Goal: Answer question/provide support: Share knowledge or assist other users

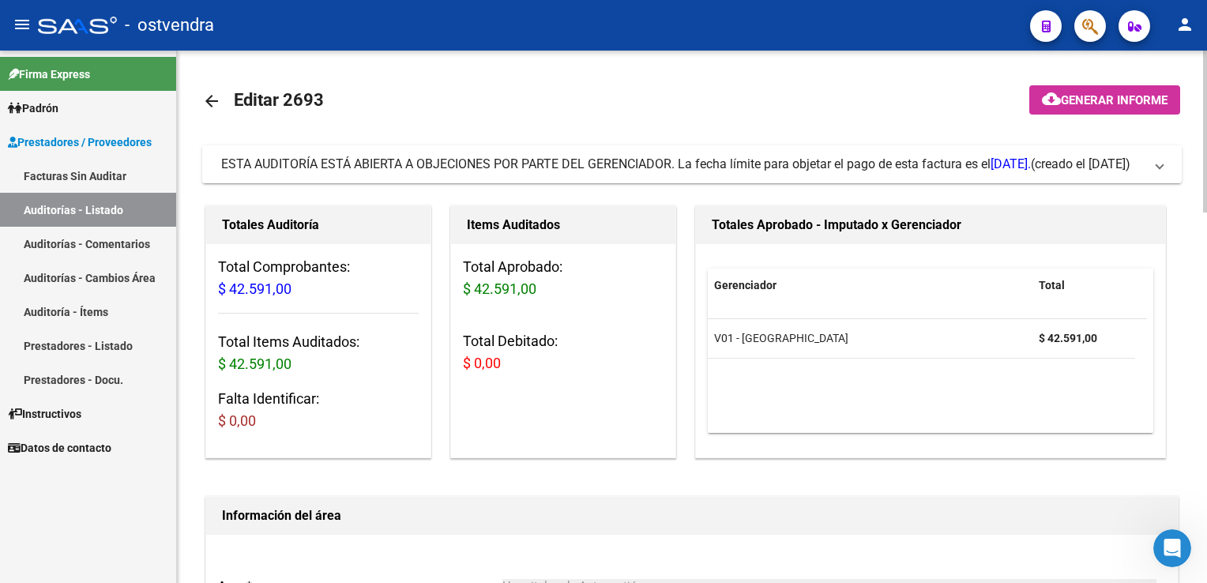
click at [1162, 168] on span at bounding box center [1160, 164] width 6 height 17
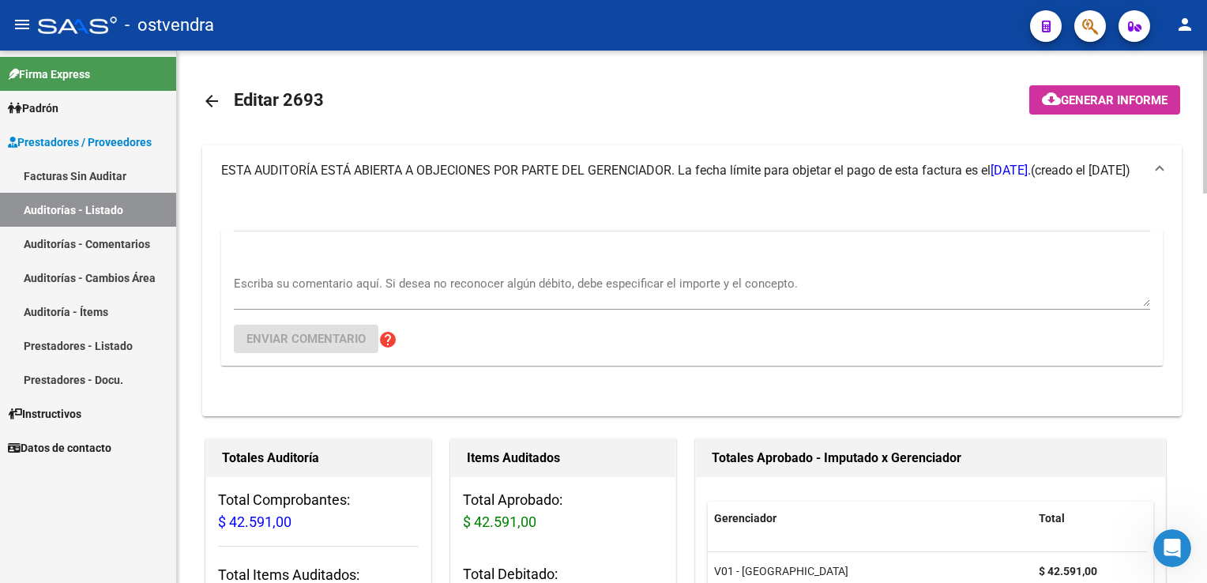
click at [446, 291] on textarea "Escriba su comentario aquí. Si desea no reconocer algún débito, debe especifica…" at bounding box center [692, 291] width 917 height 32
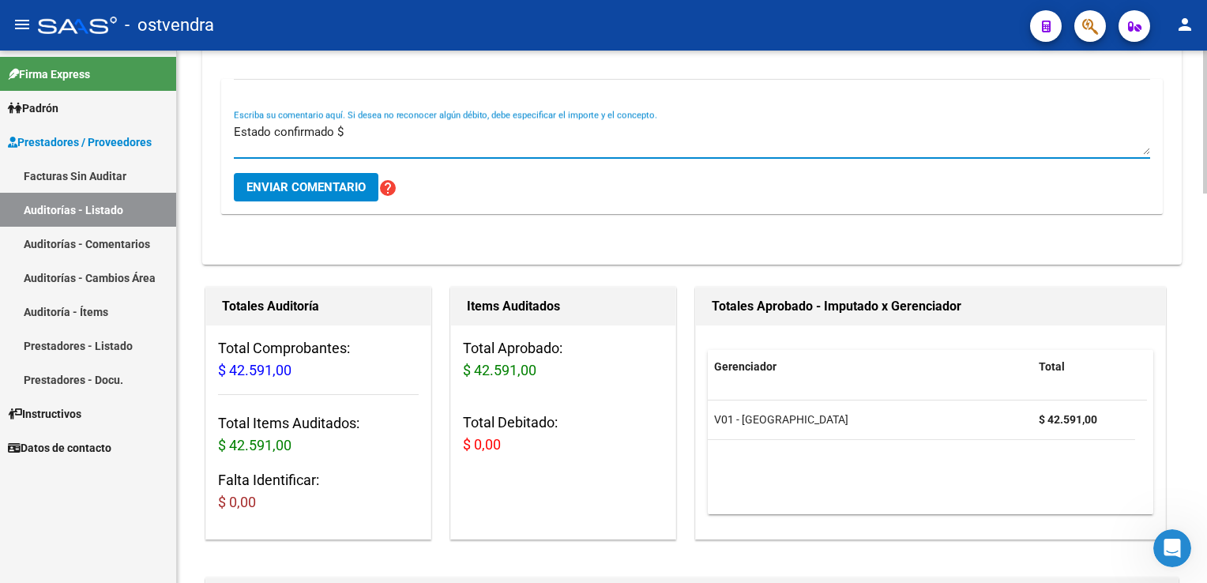
scroll to position [158, 0]
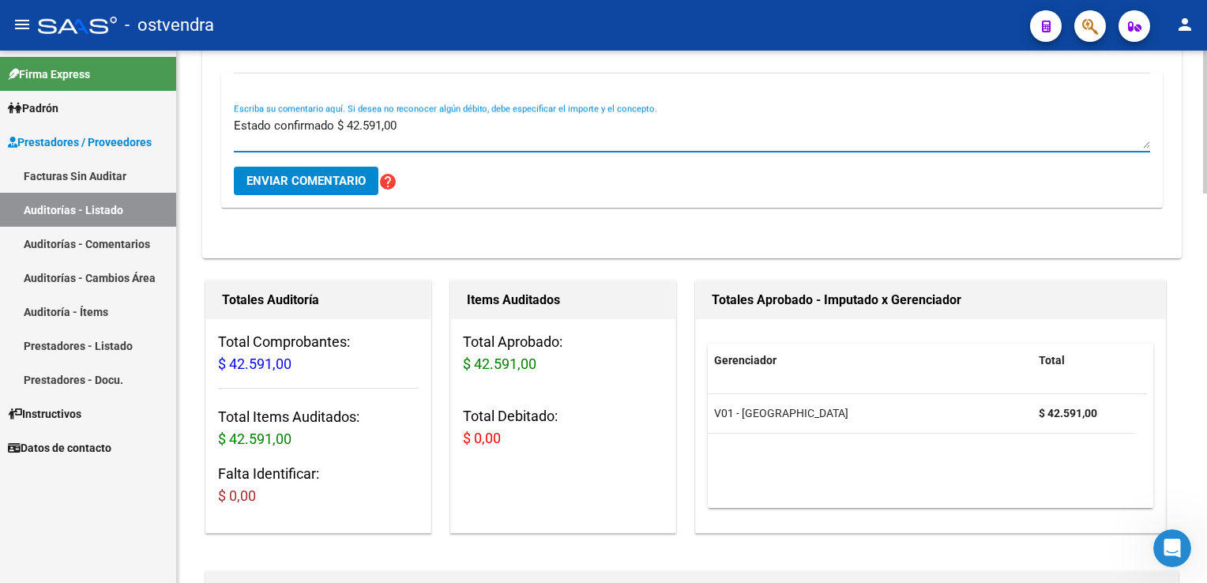
type textarea "Estado confirmado $ 42.591,00"
click at [322, 178] on span "Enviar comentario" at bounding box center [306, 181] width 119 height 14
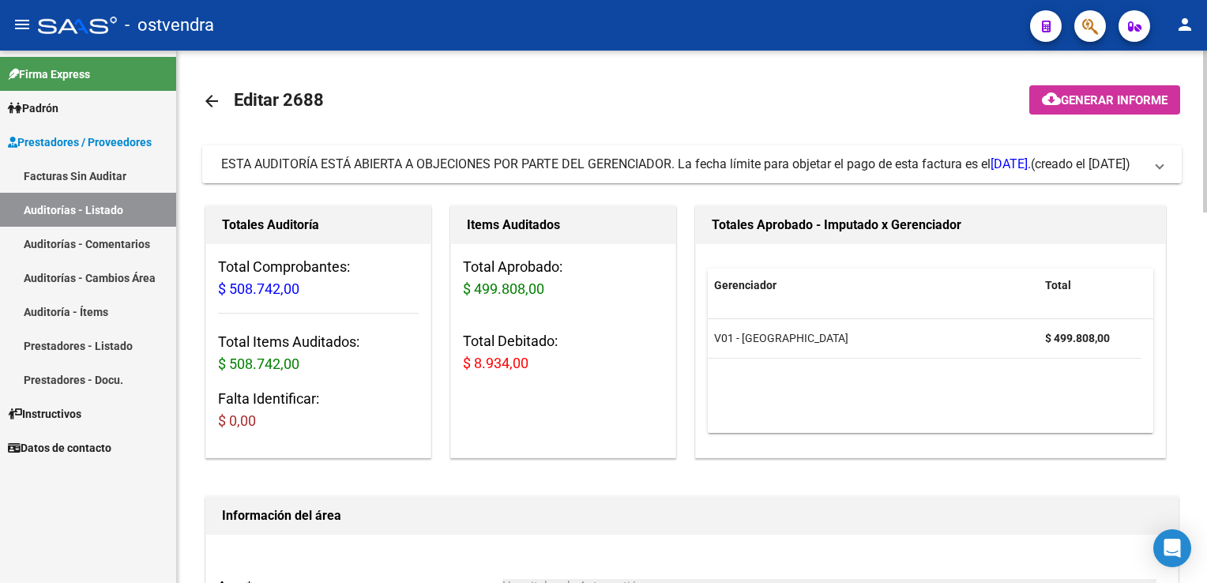
drag, startPoint x: 1155, startPoint y: 170, endPoint x: 729, endPoint y: 263, distance: 436.0
click at [1154, 170] on span "ESTA AUDITORÍA ESTÁ ABIERTA A OBJECIONES POR PARTE DEL GERENCIADOR. La fecha lí…" at bounding box center [689, 164] width 936 height 17
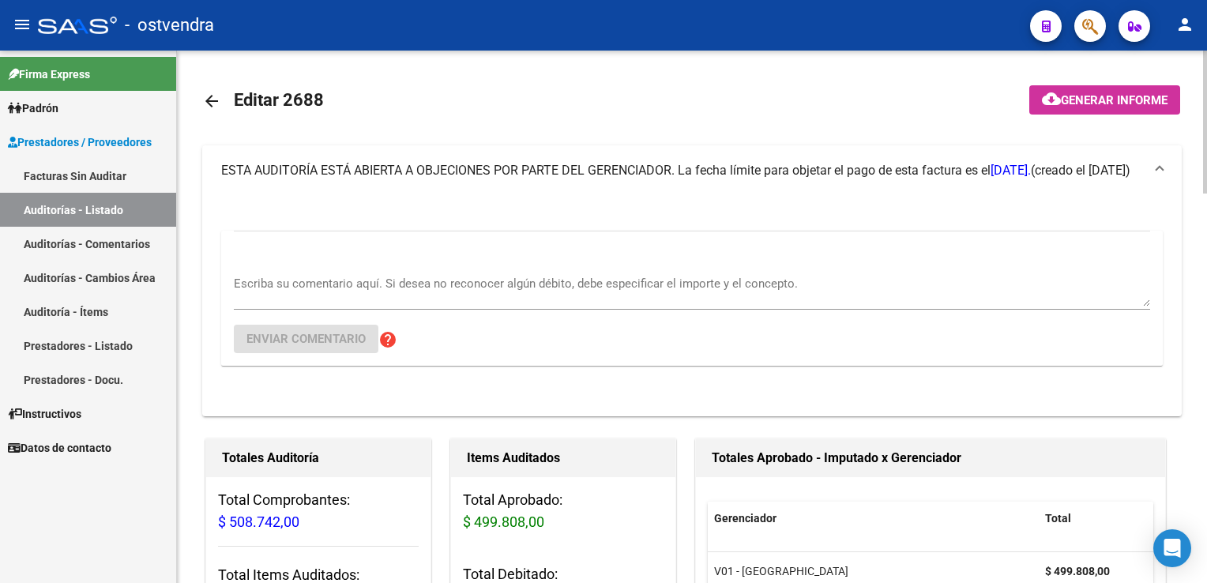
click at [367, 279] on textarea "Escriba su comentario aquí. Si desea no reconocer algún débito, debe especifica…" at bounding box center [692, 291] width 917 height 32
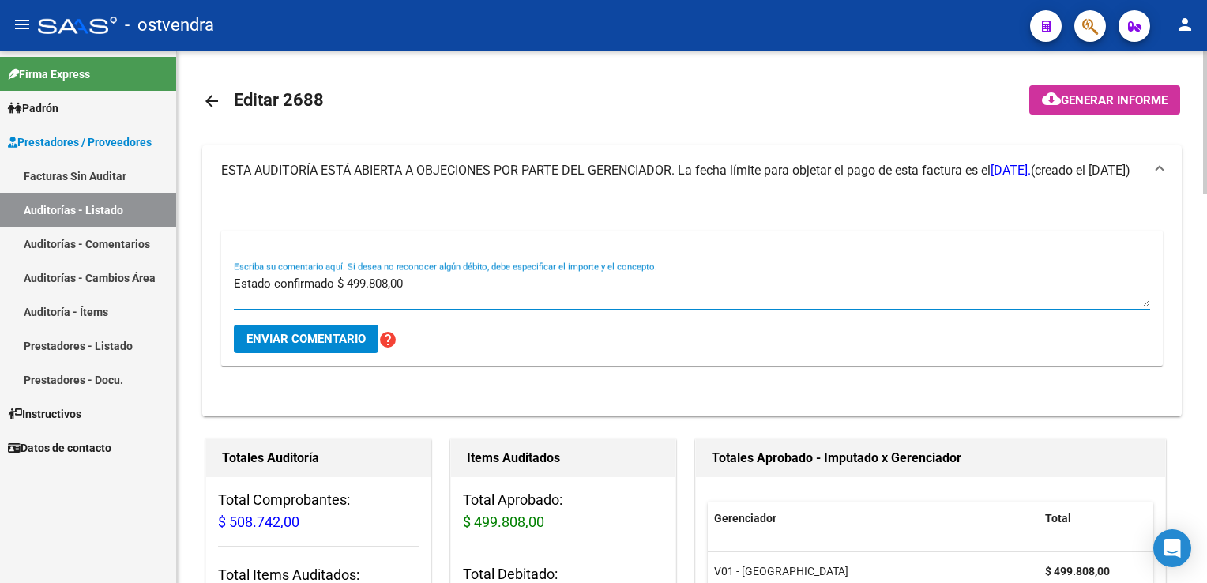
type textarea "Estado confirmado $ 499.808,00"
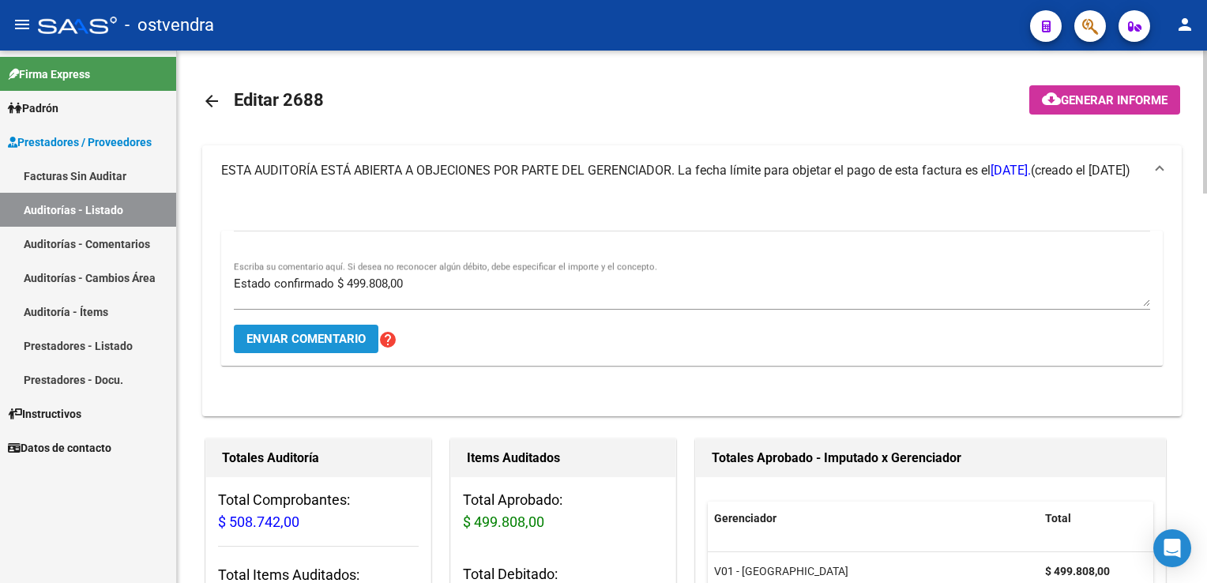
click at [333, 337] on span "Enviar comentario" at bounding box center [306, 339] width 119 height 14
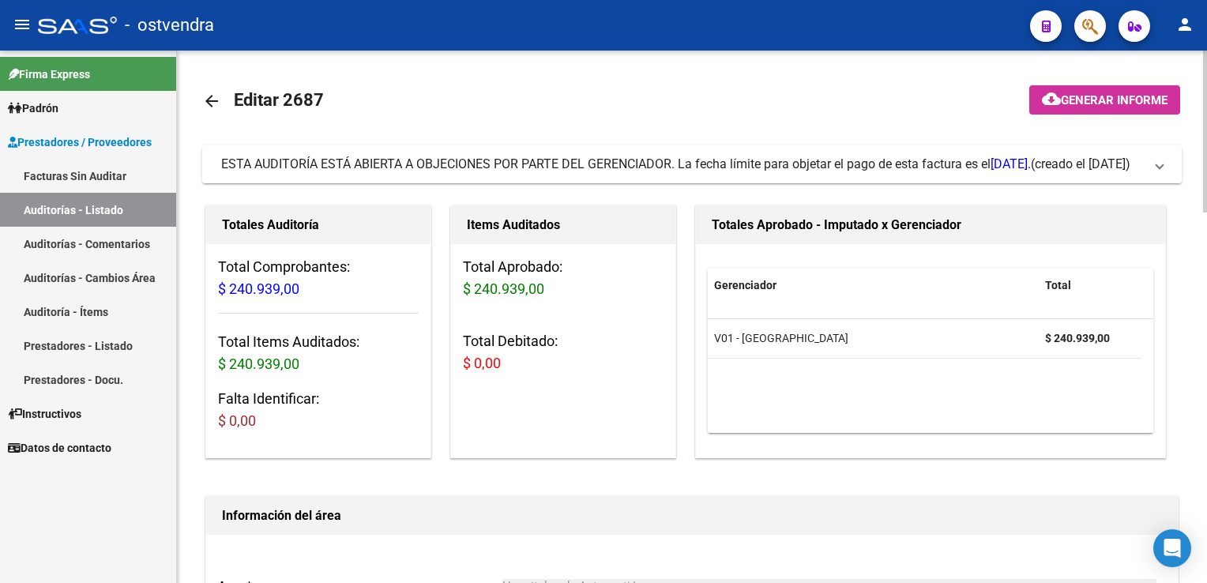
drag, startPoint x: 1155, startPoint y: 159, endPoint x: 1090, endPoint y: 175, distance: 67.7
click at [1154, 159] on span "ESTA AUDITORÍA ESTÁ ABIERTA A OBJECIONES POR PARTE DEL GERENCIADOR. La fecha lí…" at bounding box center [689, 164] width 936 height 17
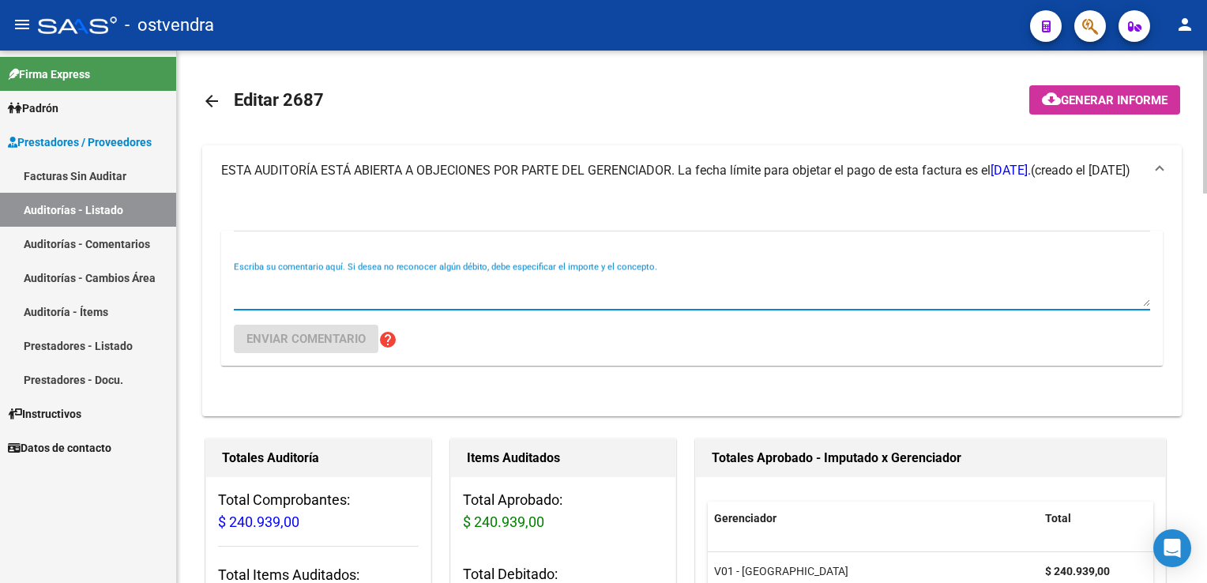
click at [307, 278] on textarea "Escriba su comentario aquí. Si desea no reconocer algún débito, debe especifica…" at bounding box center [692, 291] width 917 height 32
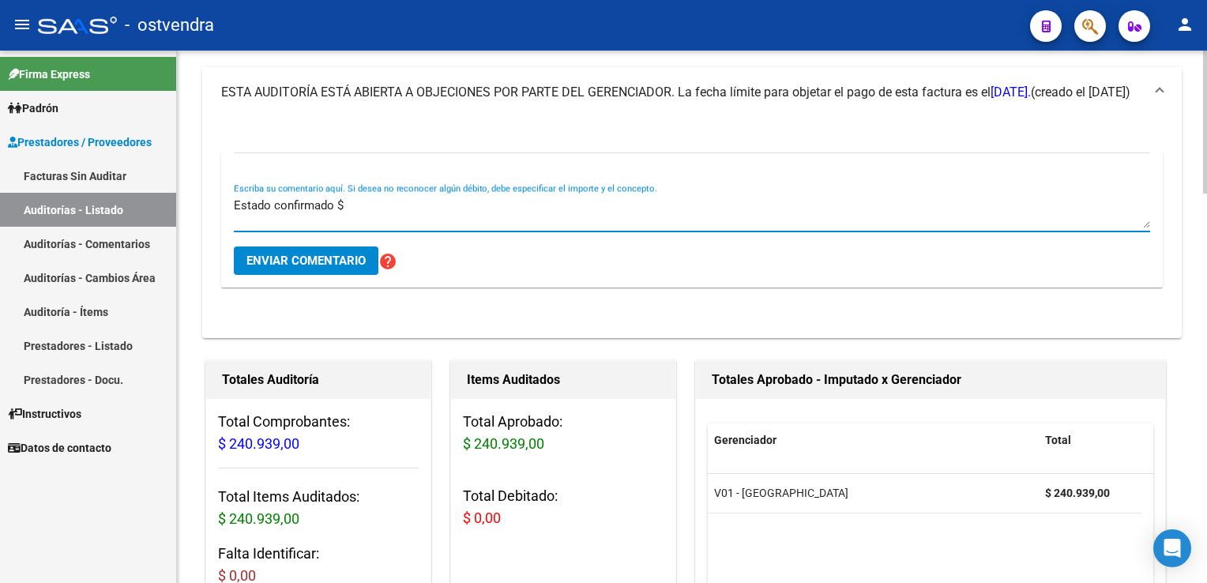
scroll to position [79, 0]
type textarea "Estado confirmado $ 240.939,00"
click at [270, 269] on button "Enviar comentario" at bounding box center [306, 260] width 145 height 28
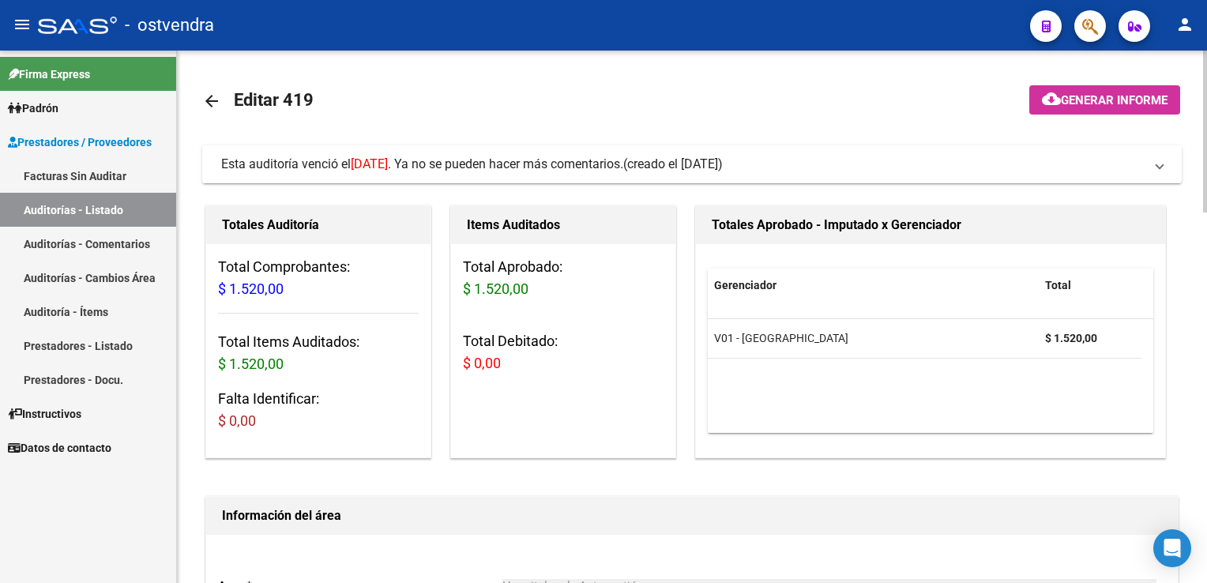
click at [1157, 167] on span at bounding box center [1160, 164] width 6 height 17
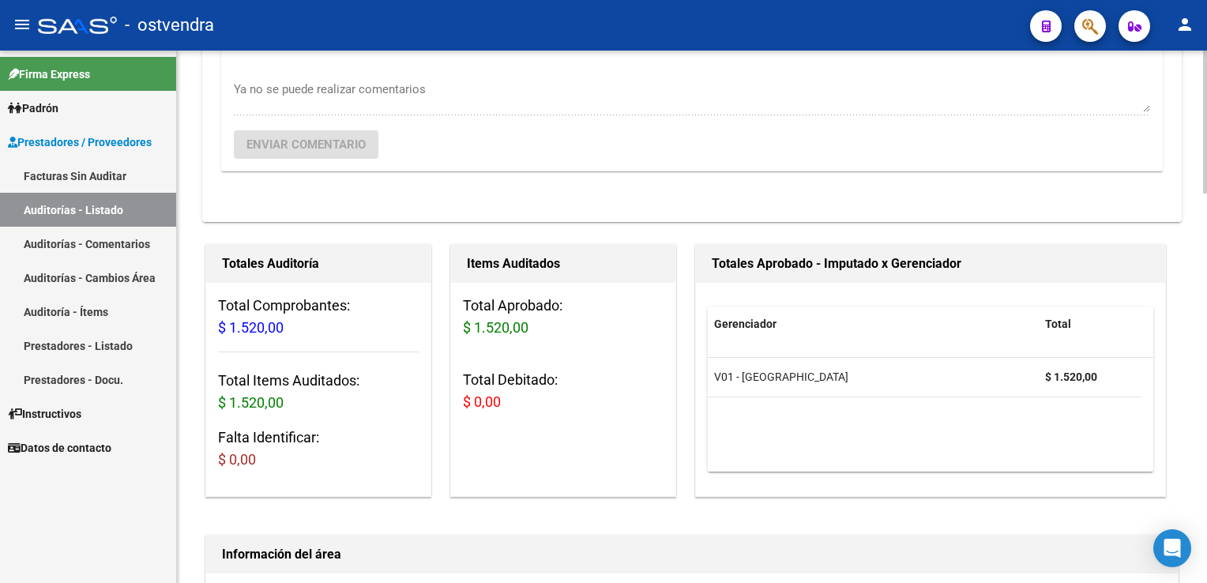
scroll to position [237, 0]
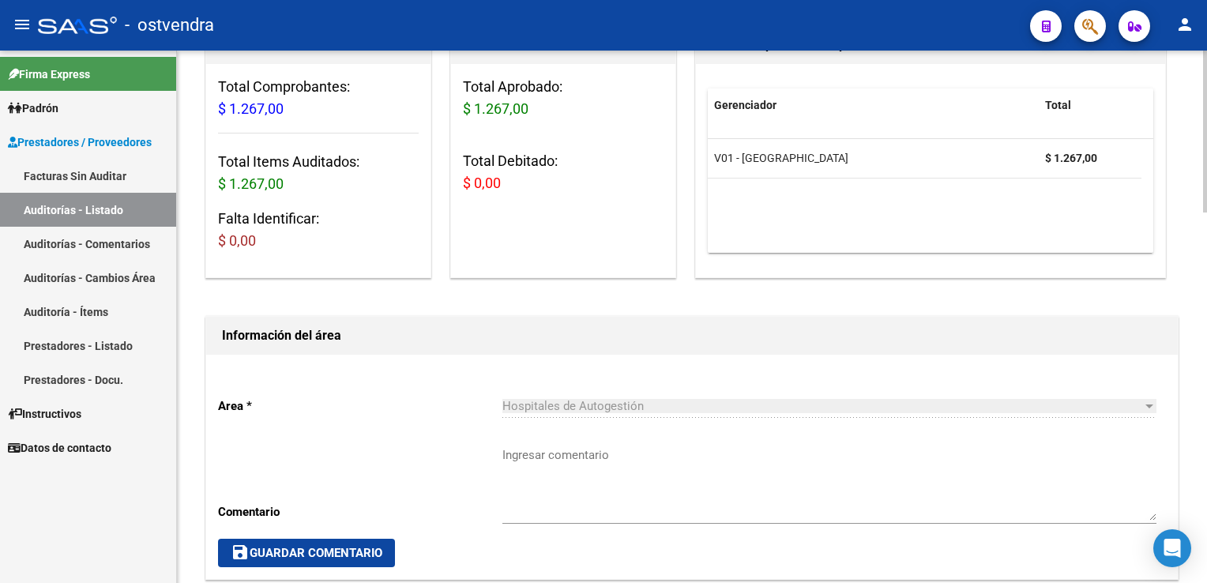
scroll to position [158, 0]
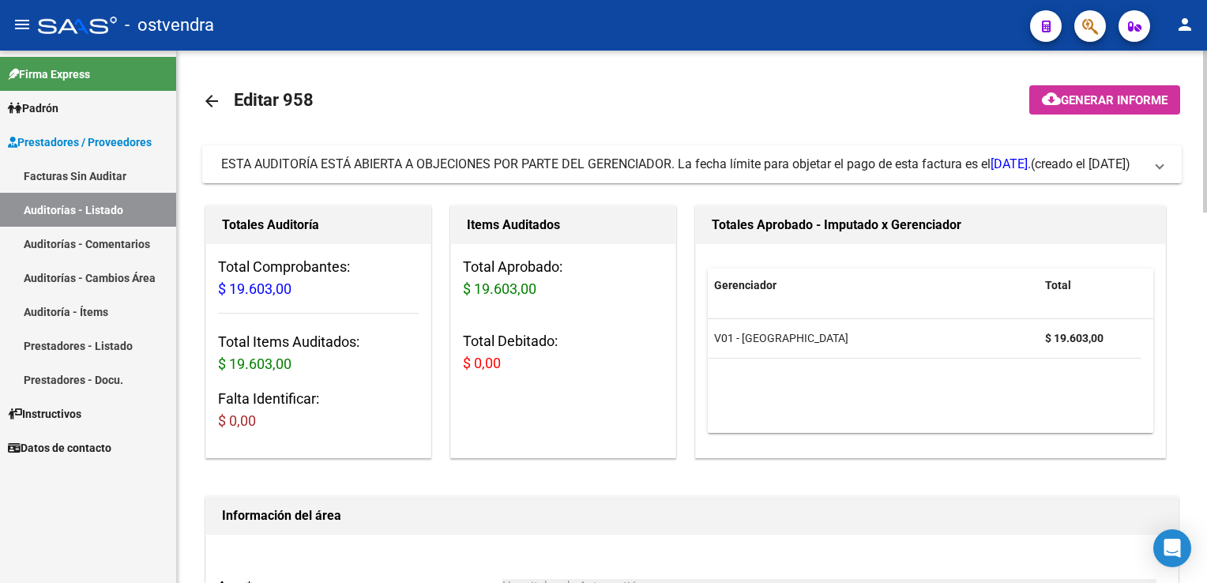
click at [1164, 167] on mat-expansion-panel-header "ESTA AUDITORÍA ESTÁ ABIERTA A OBJECIONES POR PARTE DEL GERENCIADOR. La fecha lí…" at bounding box center [692, 164] width 980 height 38
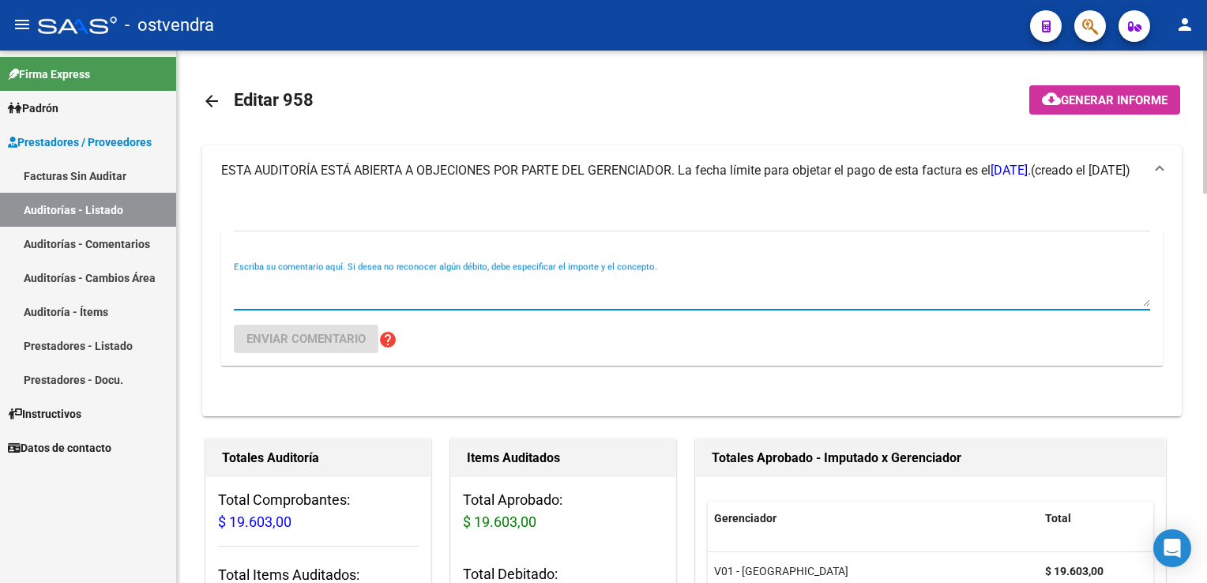
click at [383, 288] on textarea "Escriba su comentario aquí. Si desea no reconocer algún débito, debe especifica…" at bounding box center [692, 291] width 917 height 32
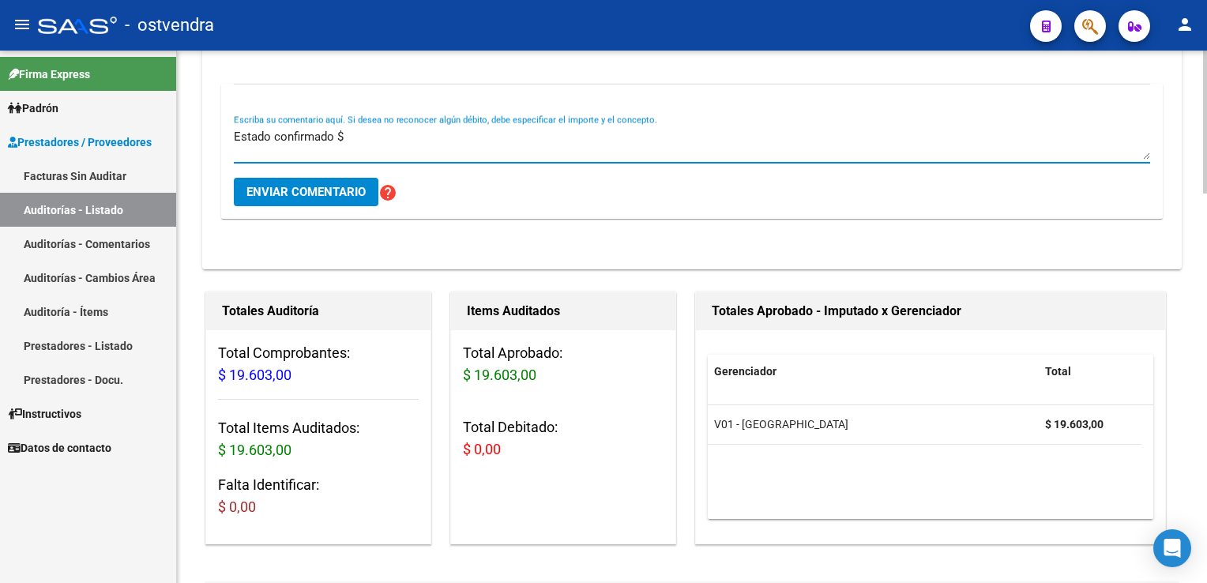
scroll to position [158, 0]
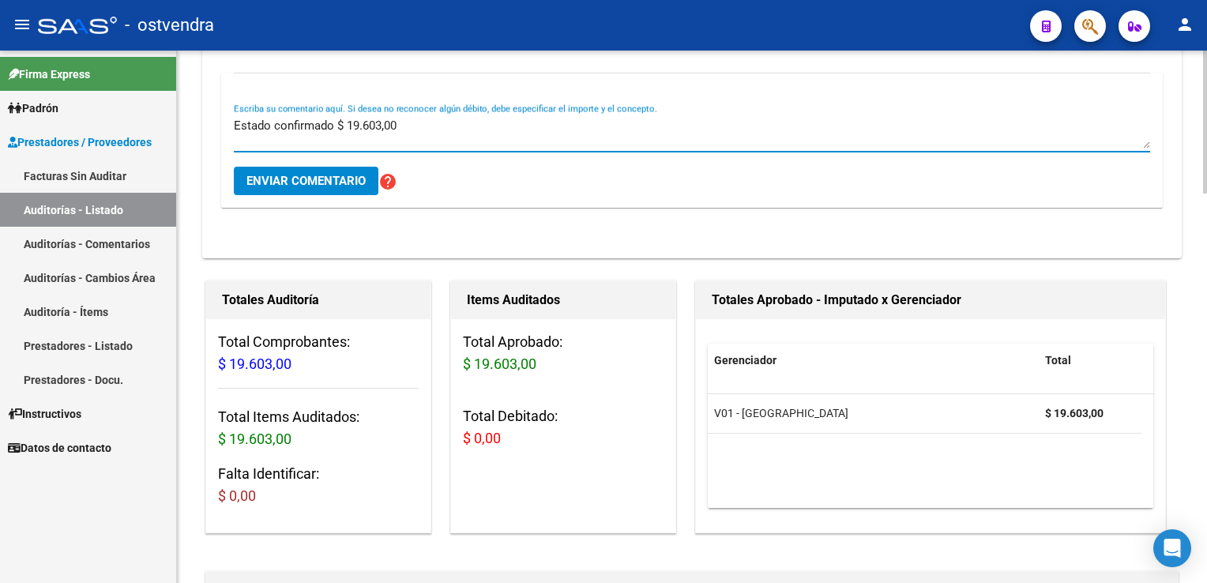
type textarea "Estado confirmado $ 19.603,00"
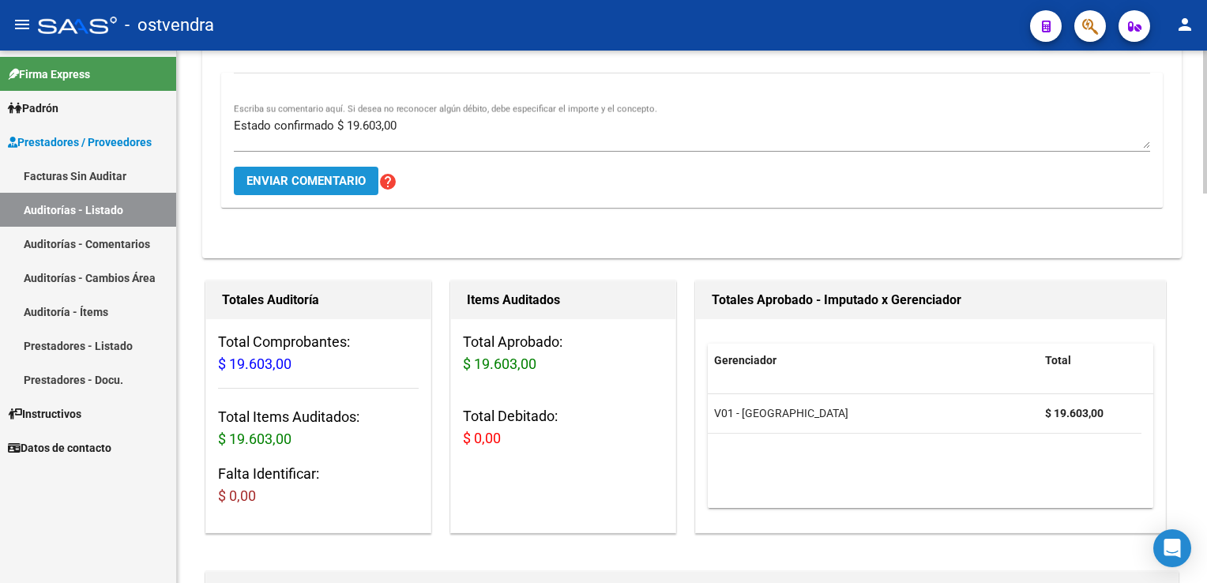
click at [275, 186] on span "Enviar comentario" at bounding box center [306, 181] width 119 height 14
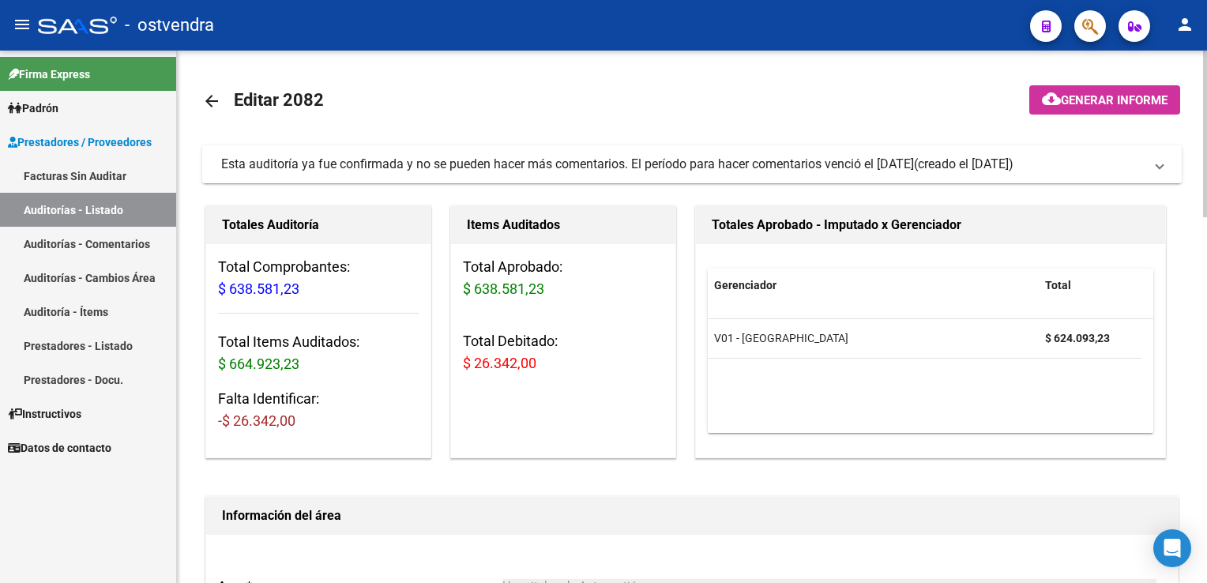
click at [1154, 166] on span "Esta auditoría ya fue confirmada y no se pueden hacer más comentarios. El perío…" at bounding box center [689, 164] width 936 height 17
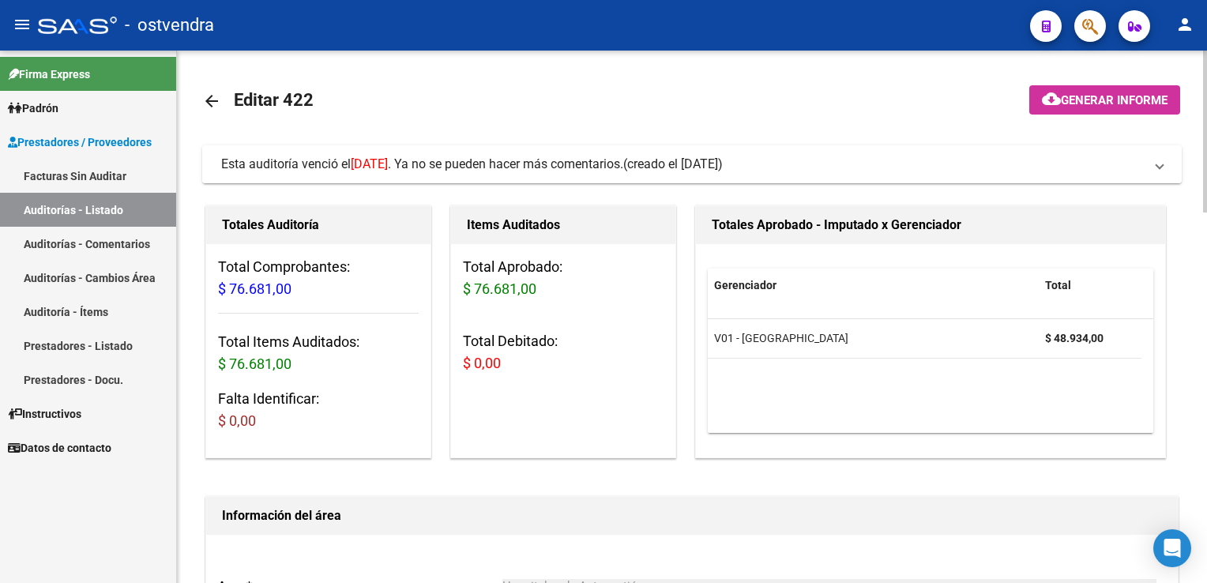
click at [1162, 166] on span at bounding box center [1160, 164] width 6 height 17
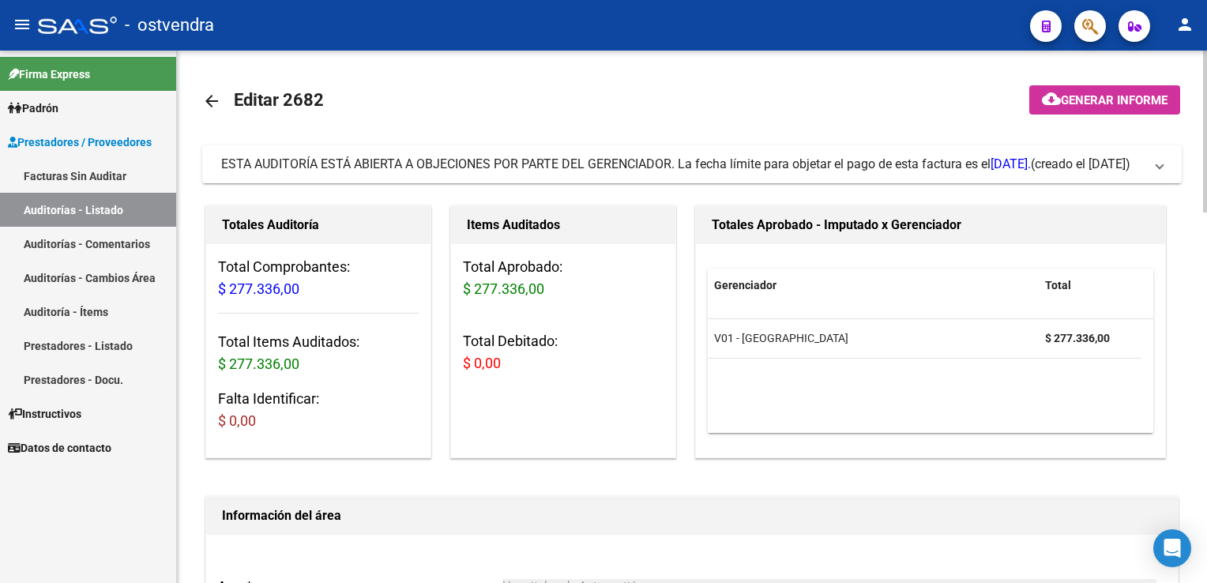
click at [1158, 171] on span at bounding box center [1160, 164] width 6 height 17
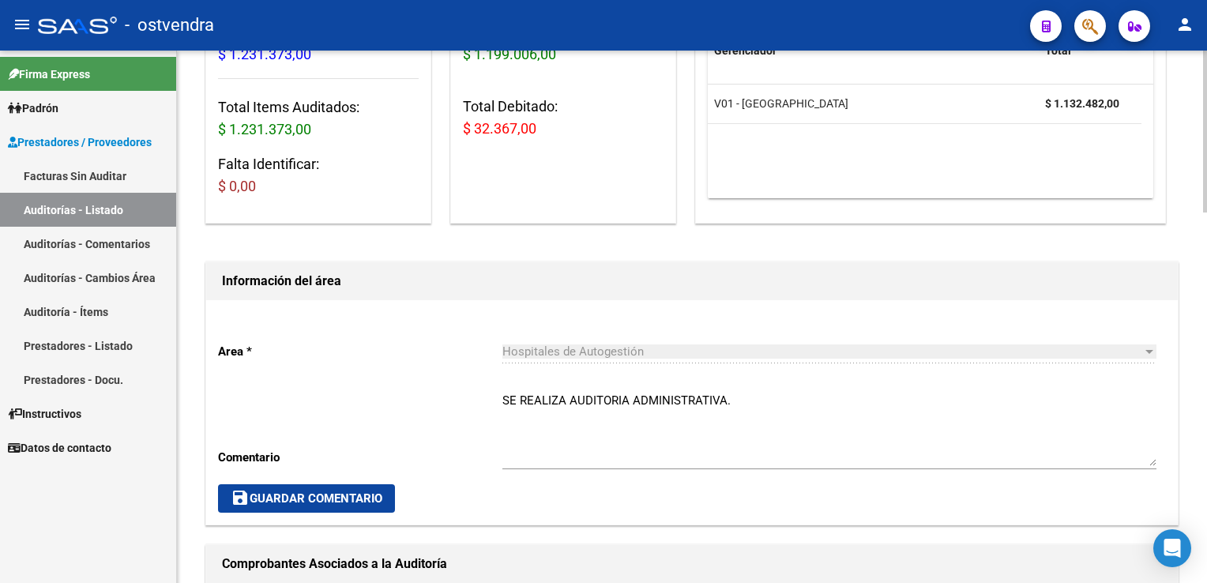
scroll to position [237, 0]
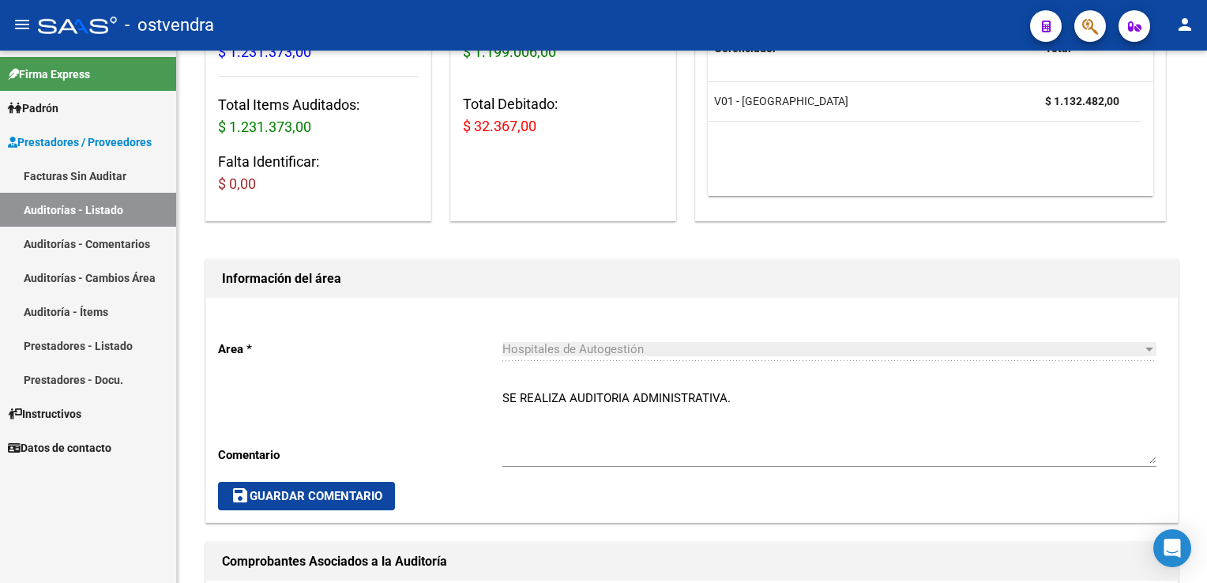
click at [79, 315] on link "Auditoría - Ítems" at bounding box center [88, 312] width 176 height 34
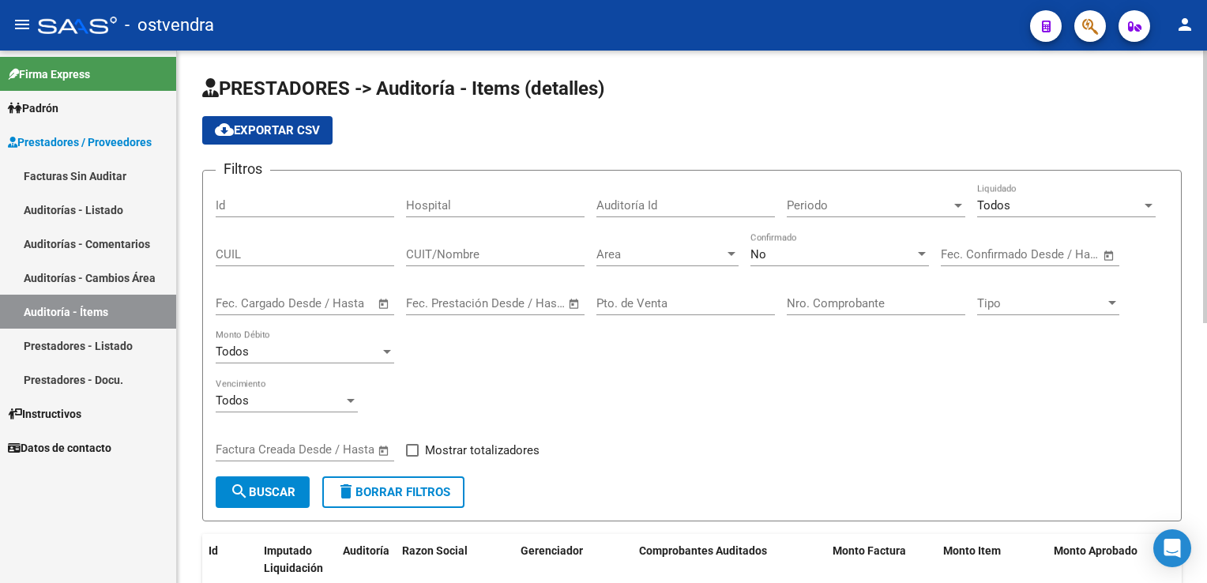
click at [728, 252] on div at bounding box center [732, 254] width 8 height 4
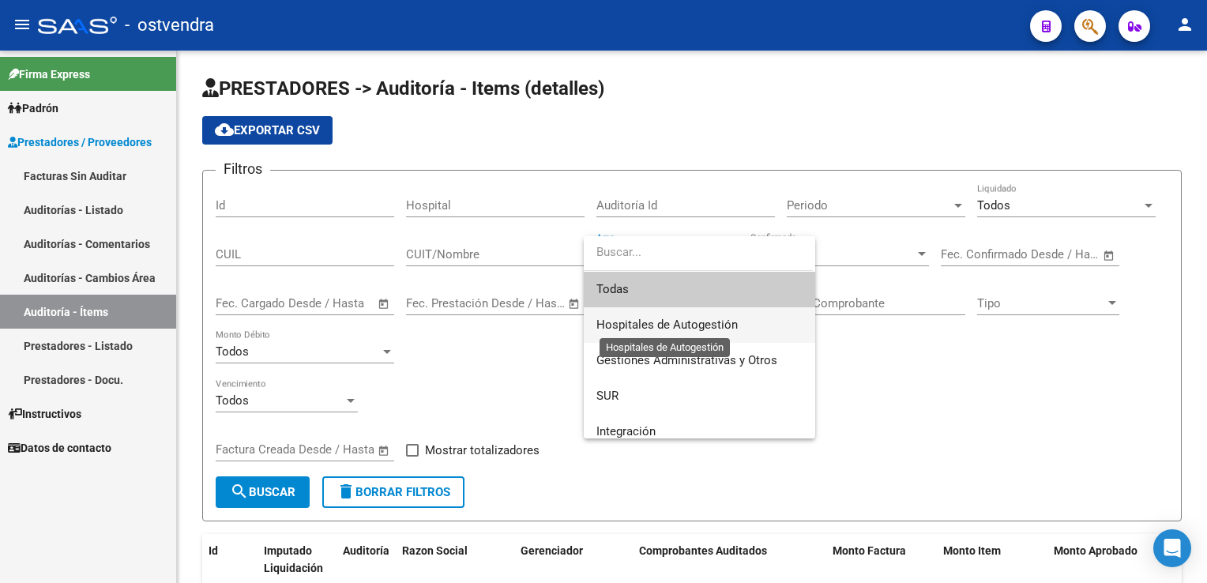
click at [680, 325] on span "Hospitales de Autogestión" at bounding box center [667, 325] width 141 height 14
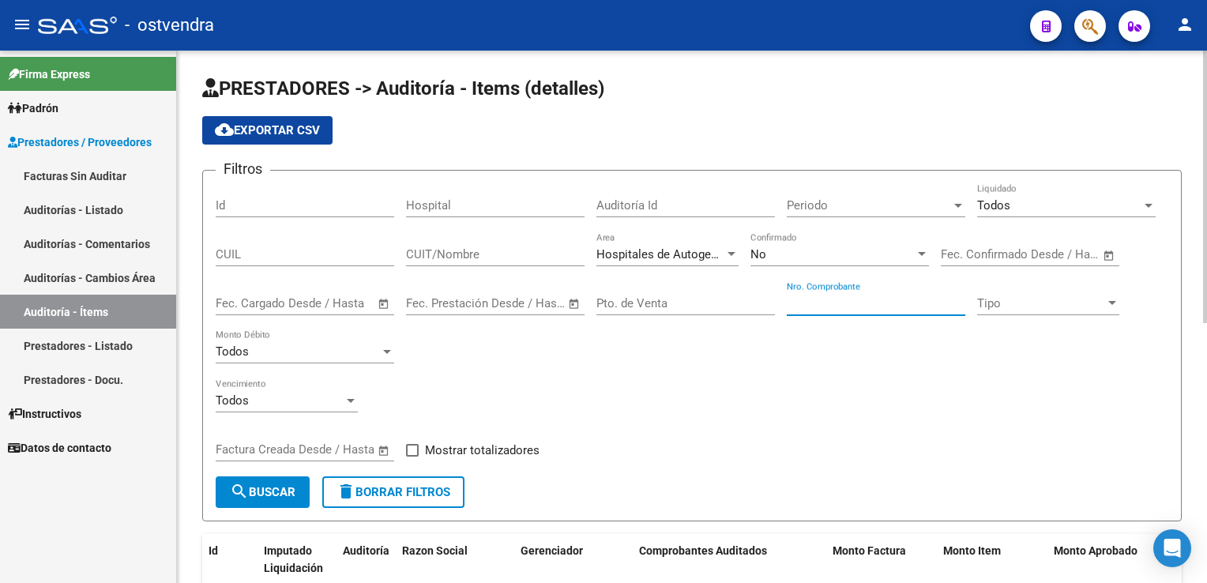
click at [855, 296] on input "Nro. Comprobante" at bounding box center [876, 303] width 179 height 14
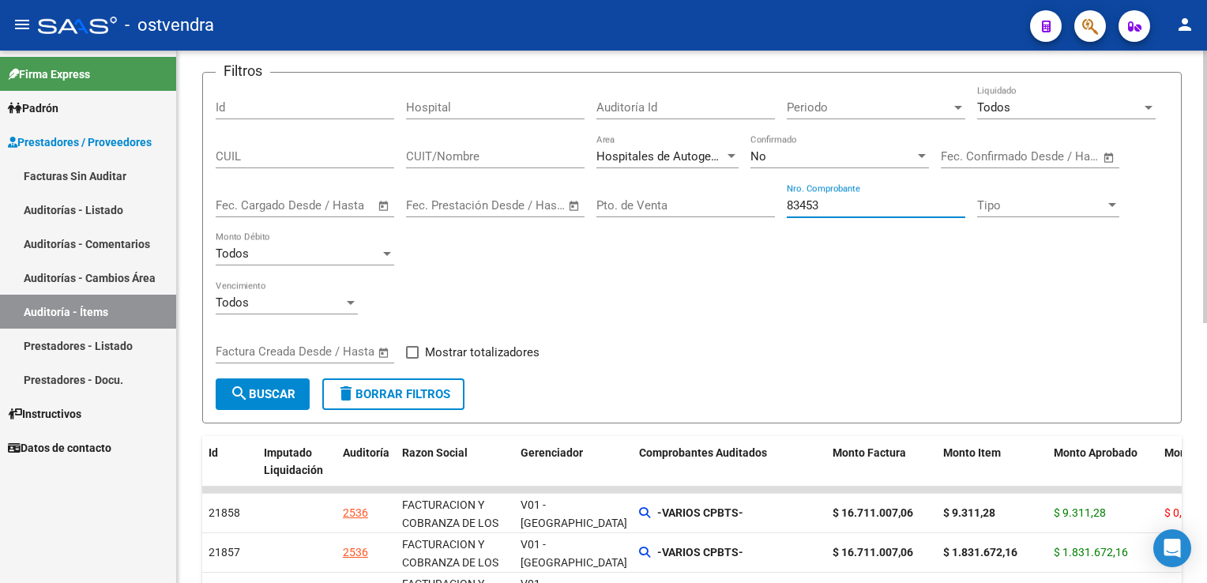
scroll to position [158, 0]
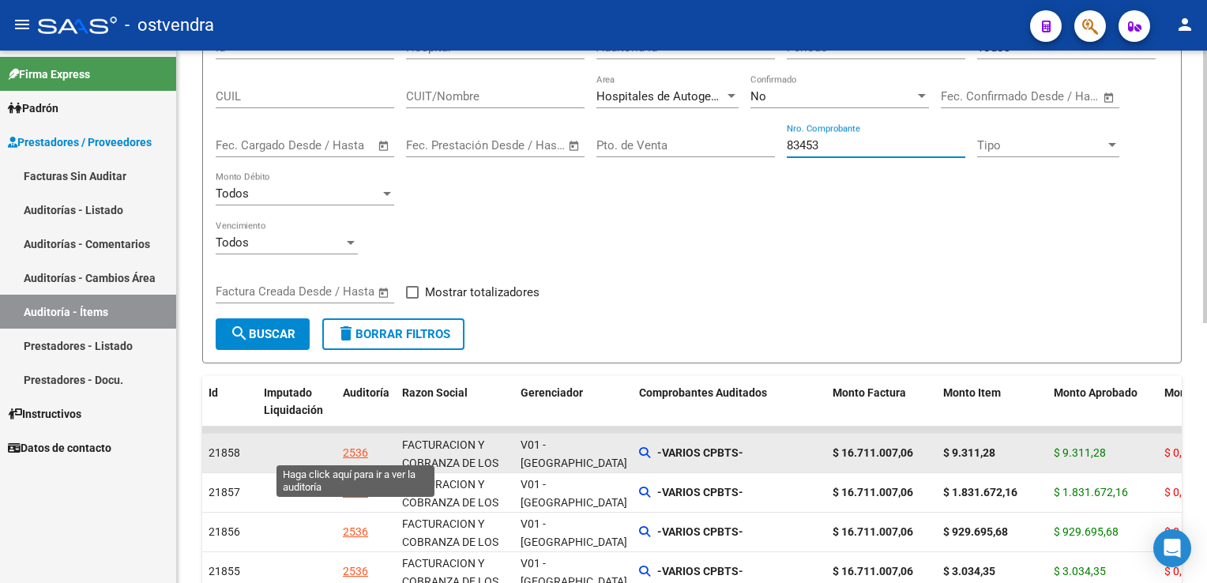
type input "83453"
click at [350, 457] on div "2536" at bounding box center [355, 453] width 25 height 18
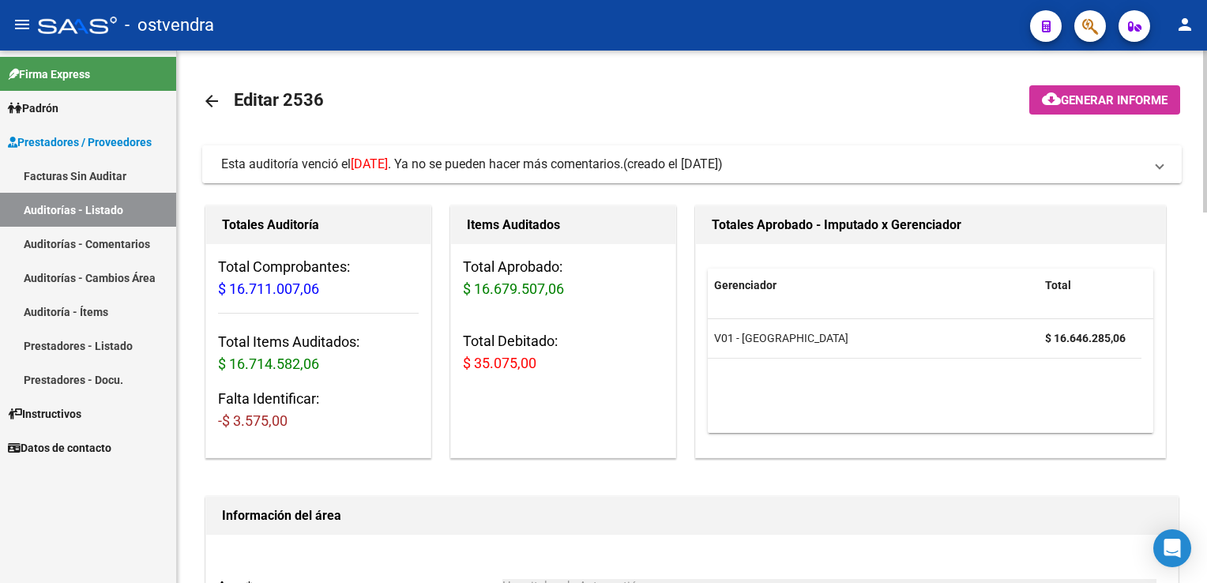
click at [1158, 168] on span at bounding box center [1160, 164] width 6 height 17
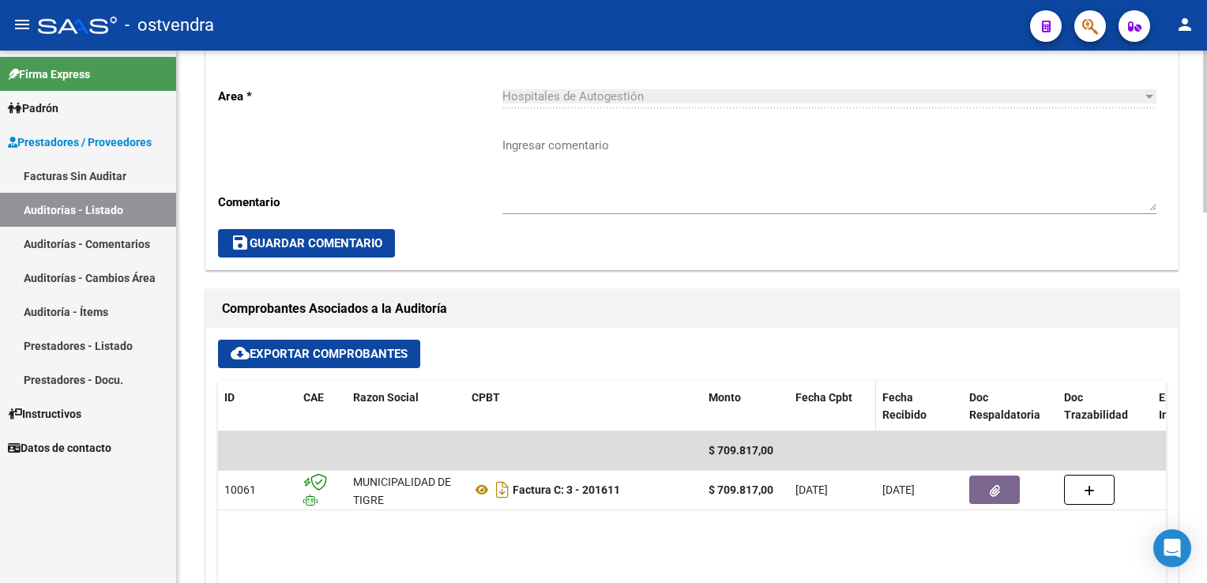
scroll to position [553, 0]
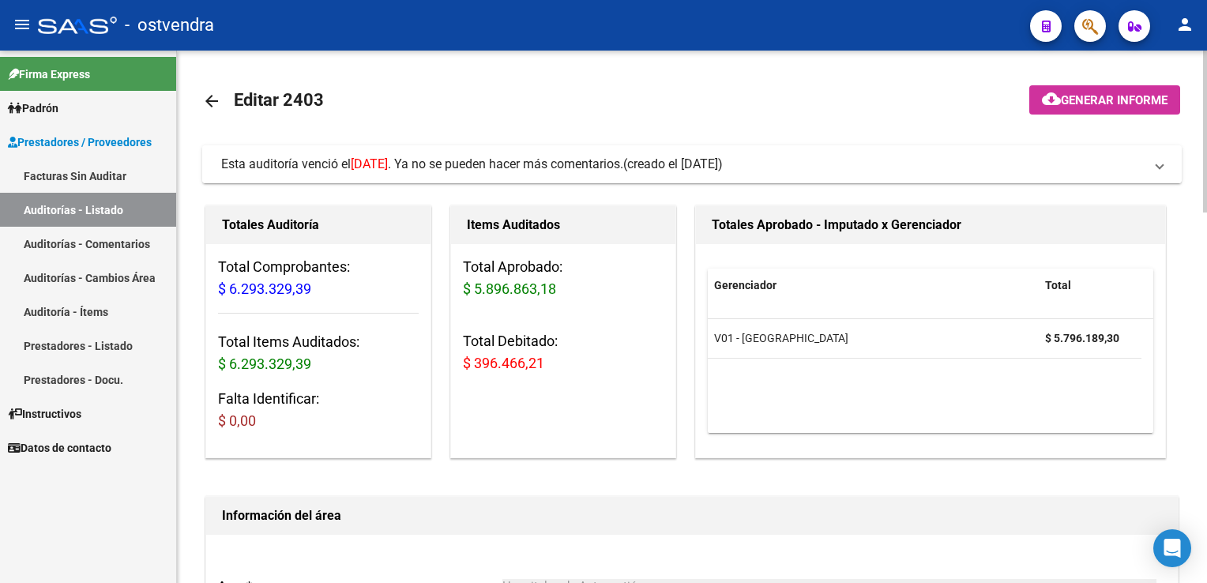
click at [1162, 165] on span at bounding box center [1160, 164] width 6 height 17
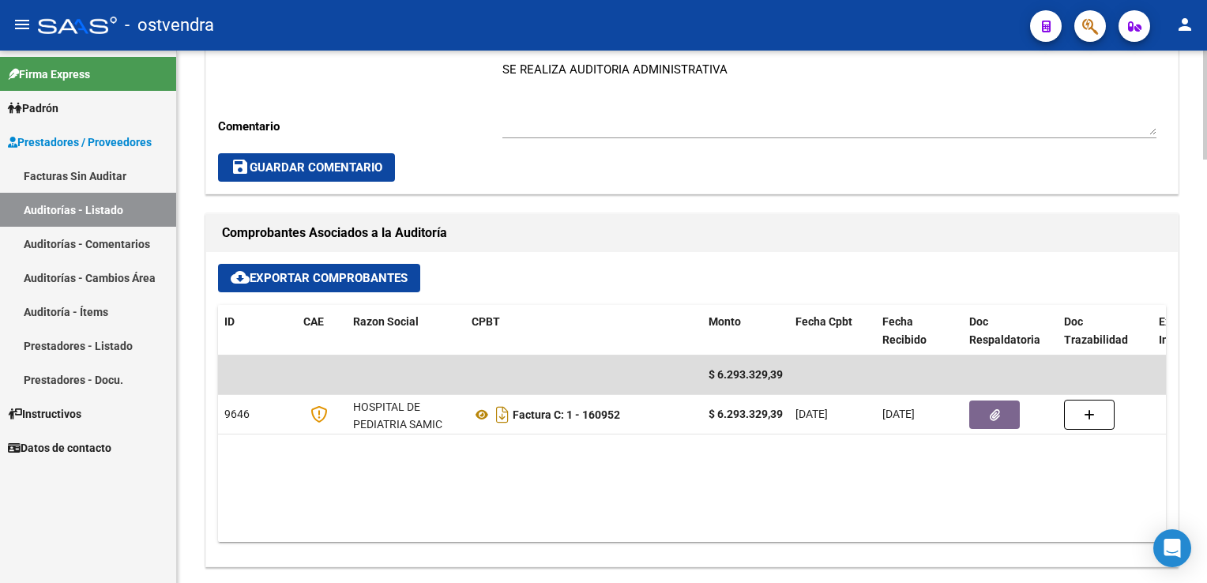
scroll to position [1501, 0]
